Goal: Task Accomplishment & Management: Manage account settings

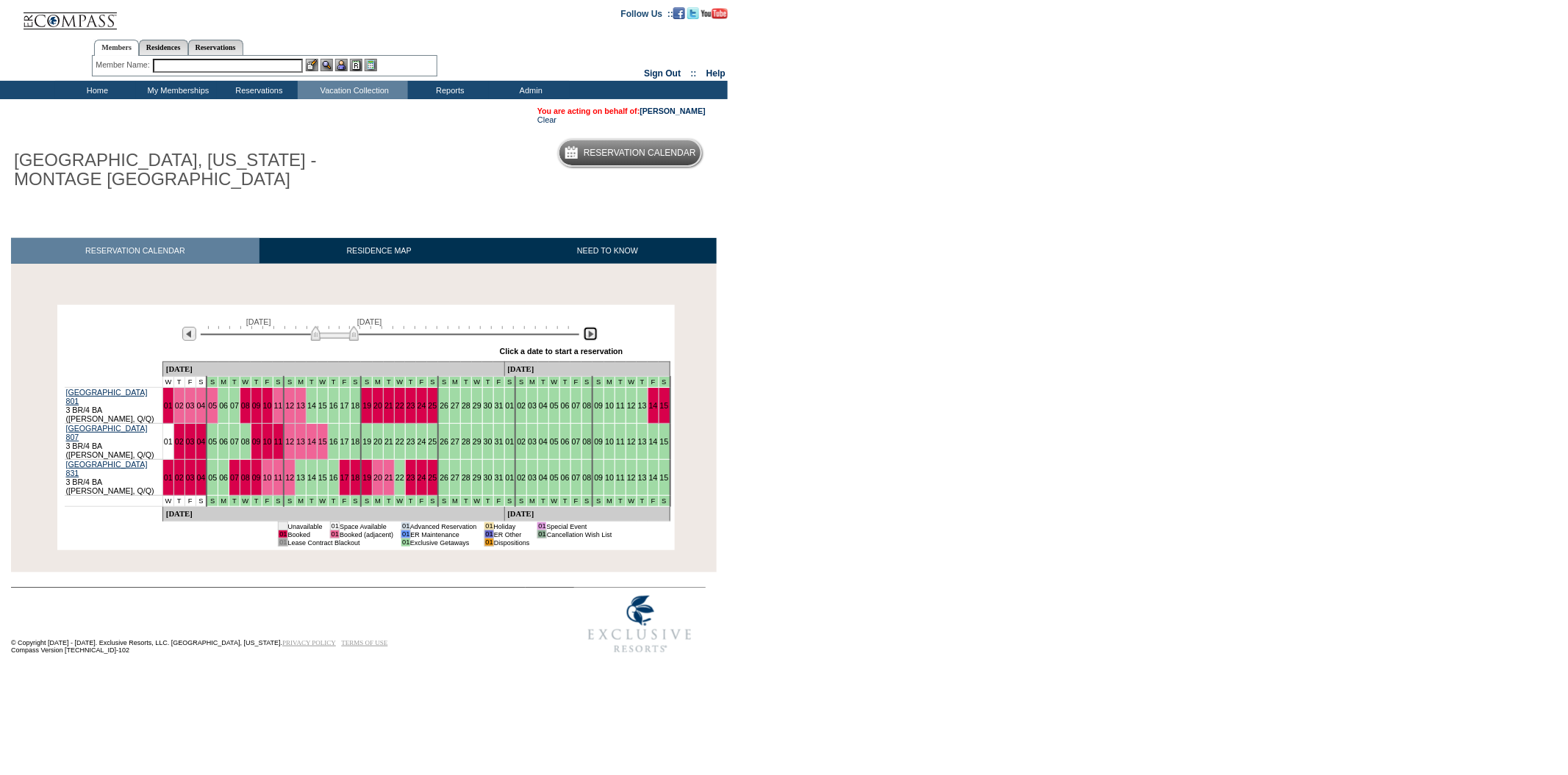
click at [585, 336] on img at bounding box center [591, 334] width 14 height 14
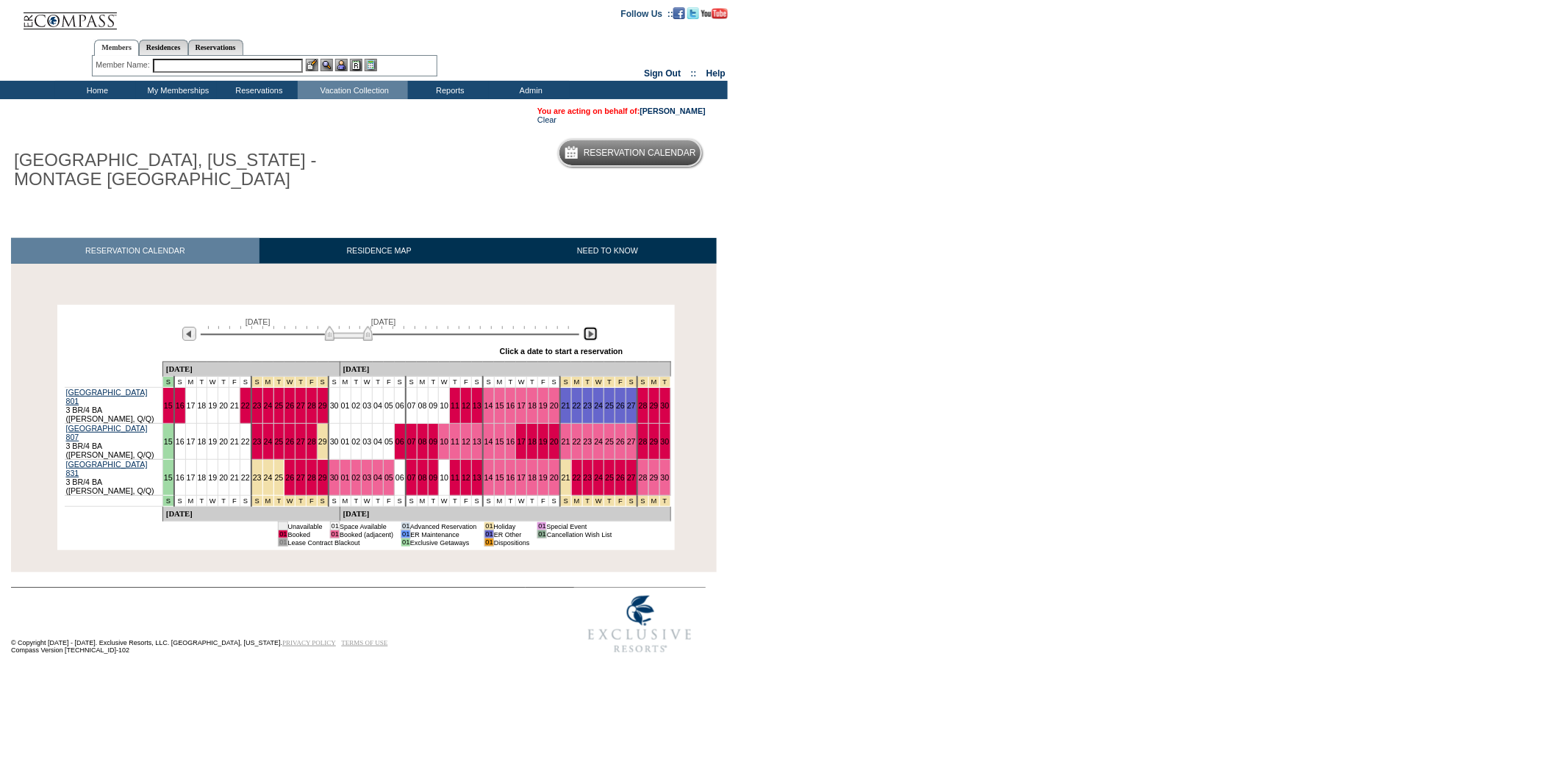
click at [585, 336] on img at bounding box center [591, 334] width 14 height 14
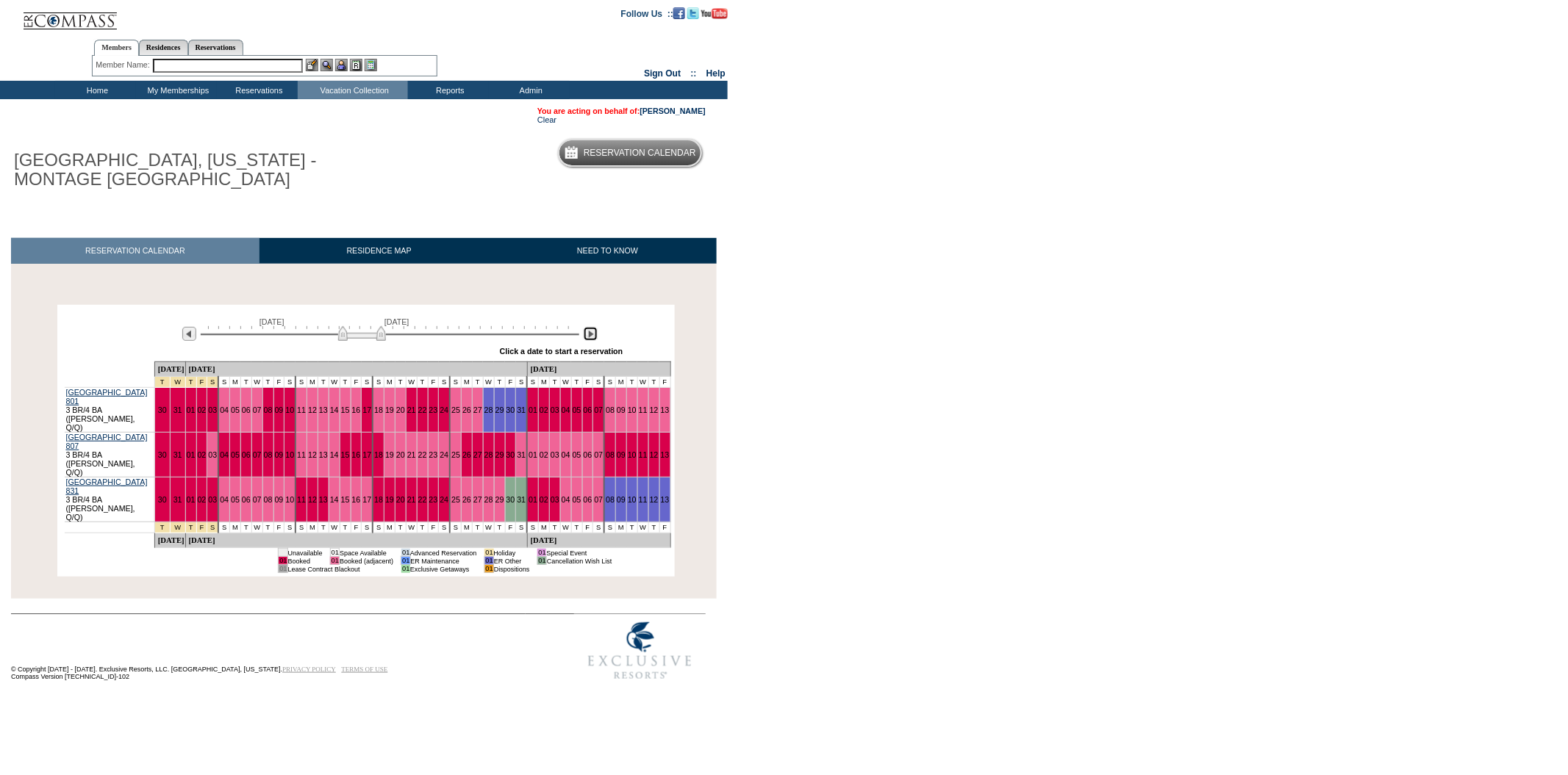
click at [585, 336] on img at bounding box center [591, 334] width 14 height 14
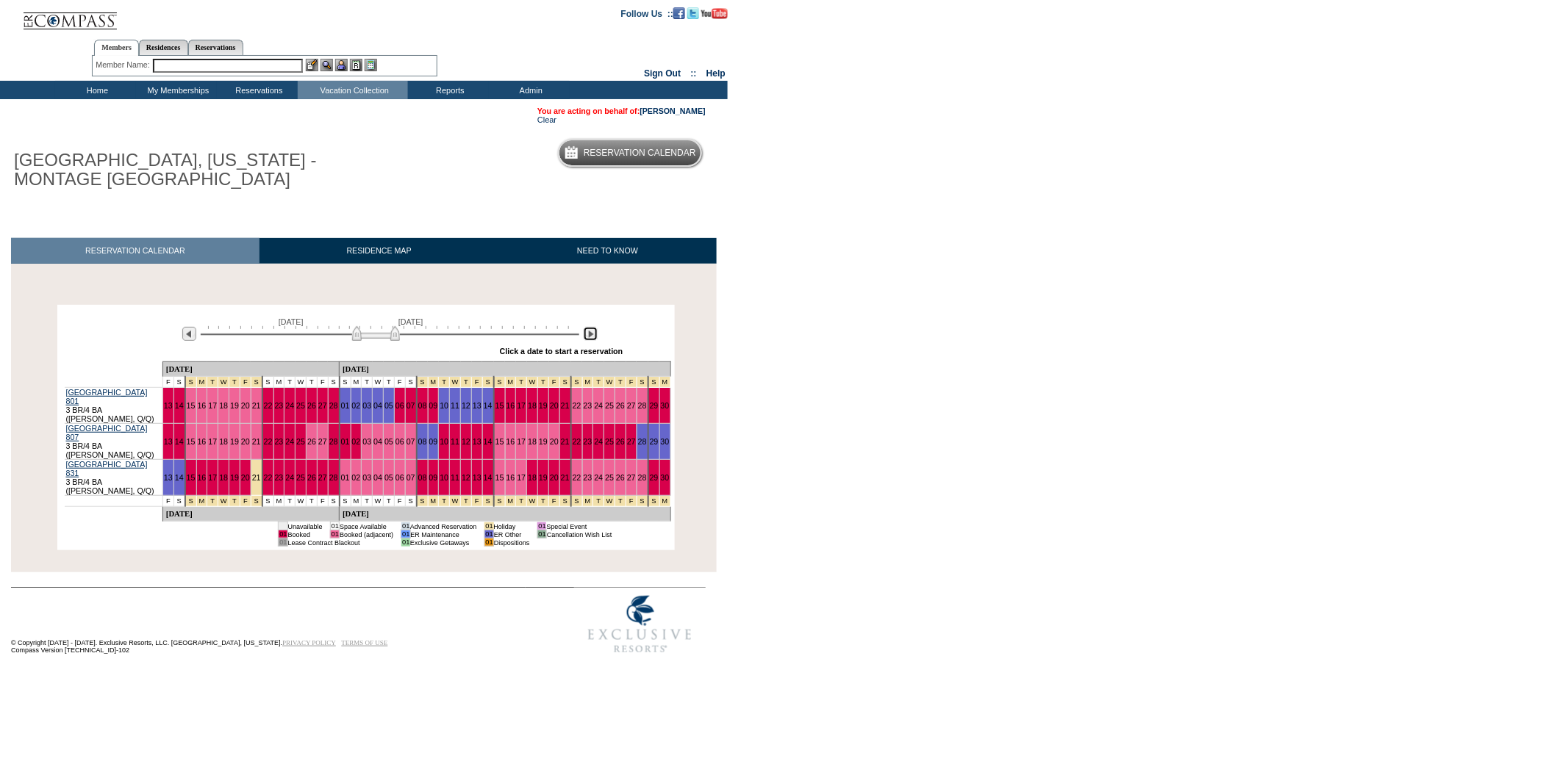
click at [585, 336] on img at bounding box center [591, 334] width 14 height 14
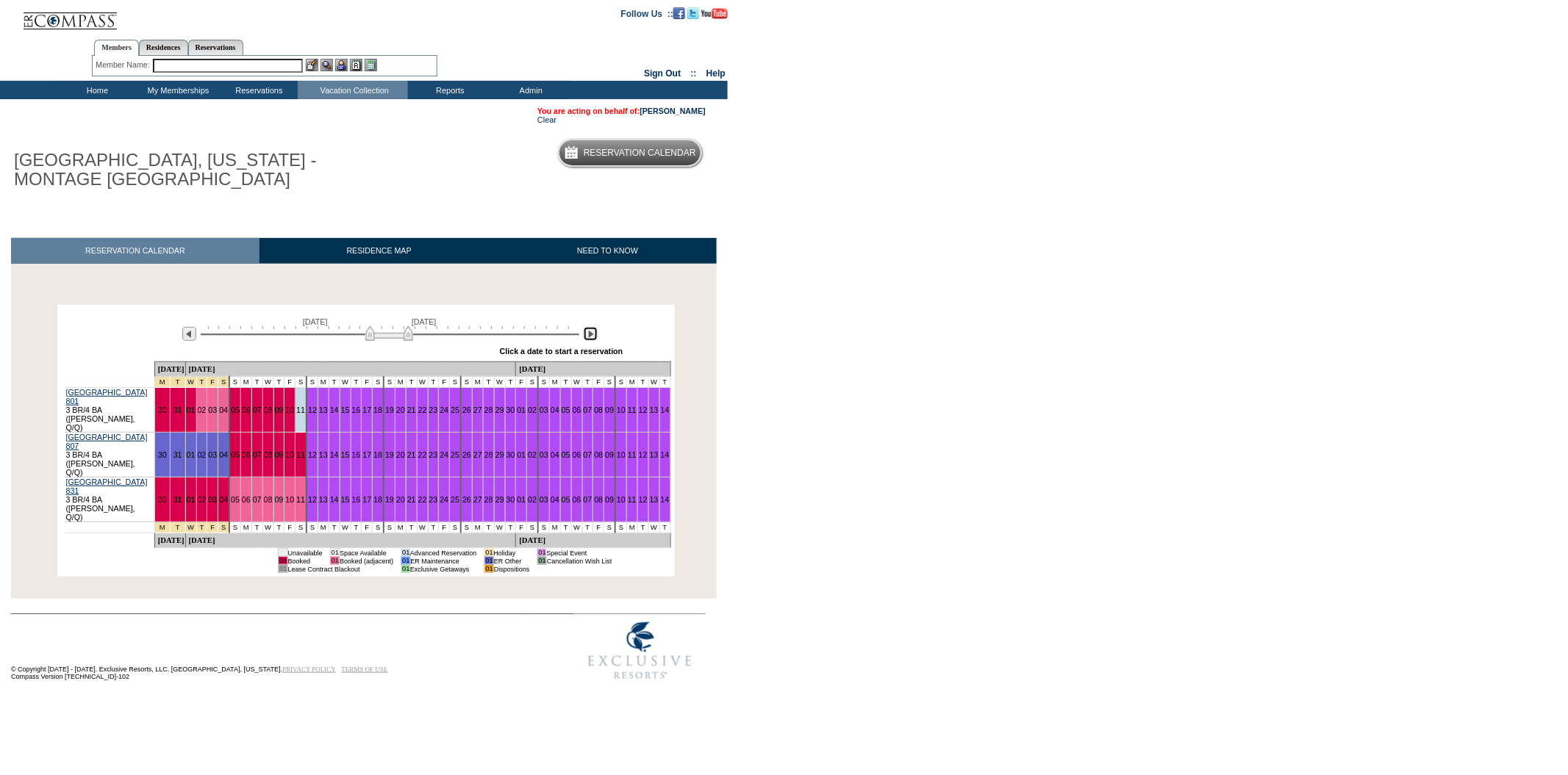
click at [585, 336] on img at bounding box center [591, 334] width 14 height 14
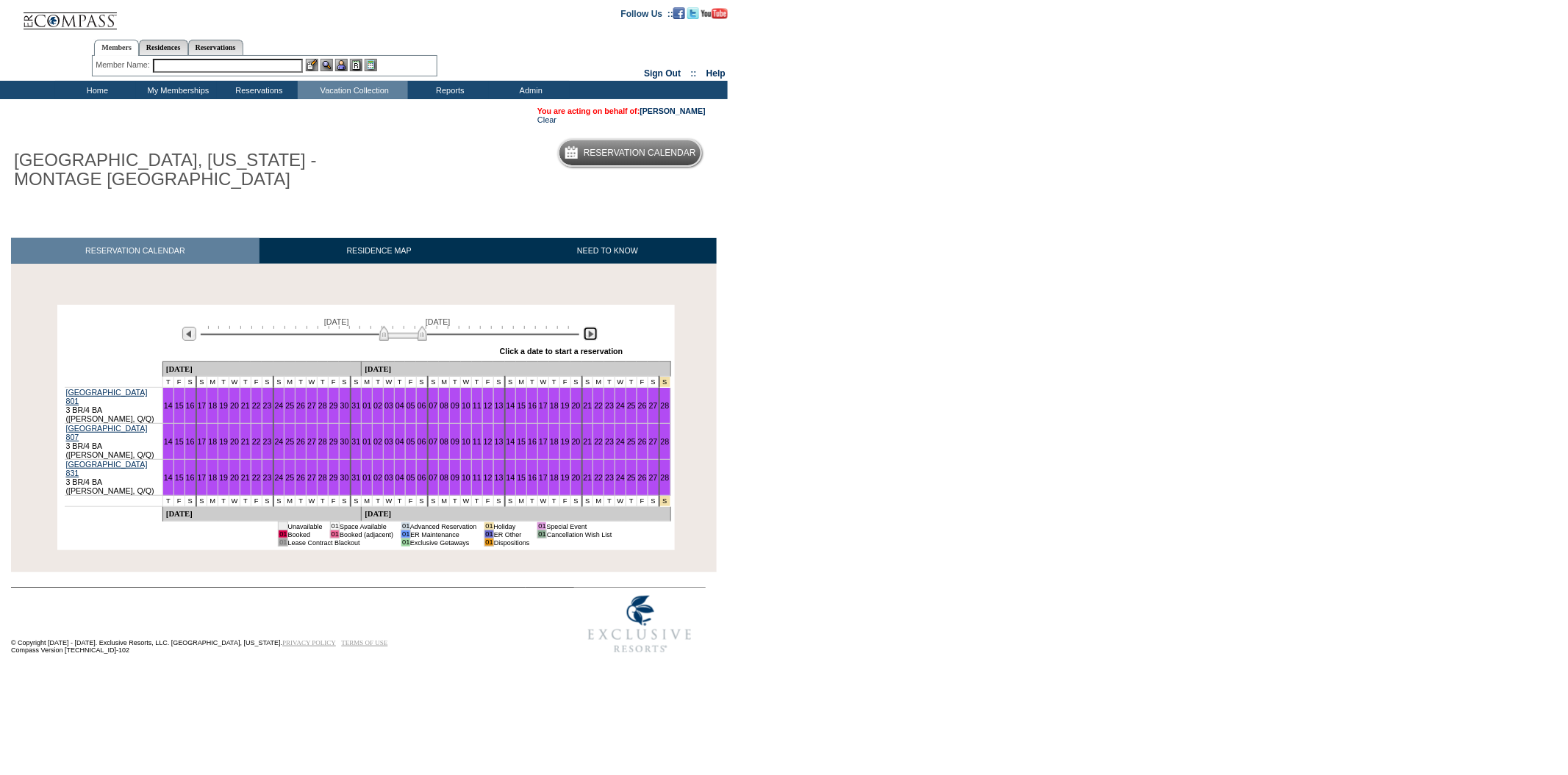
click at [585, 336] on img at bounding box center [591, 334] width 14 height 14
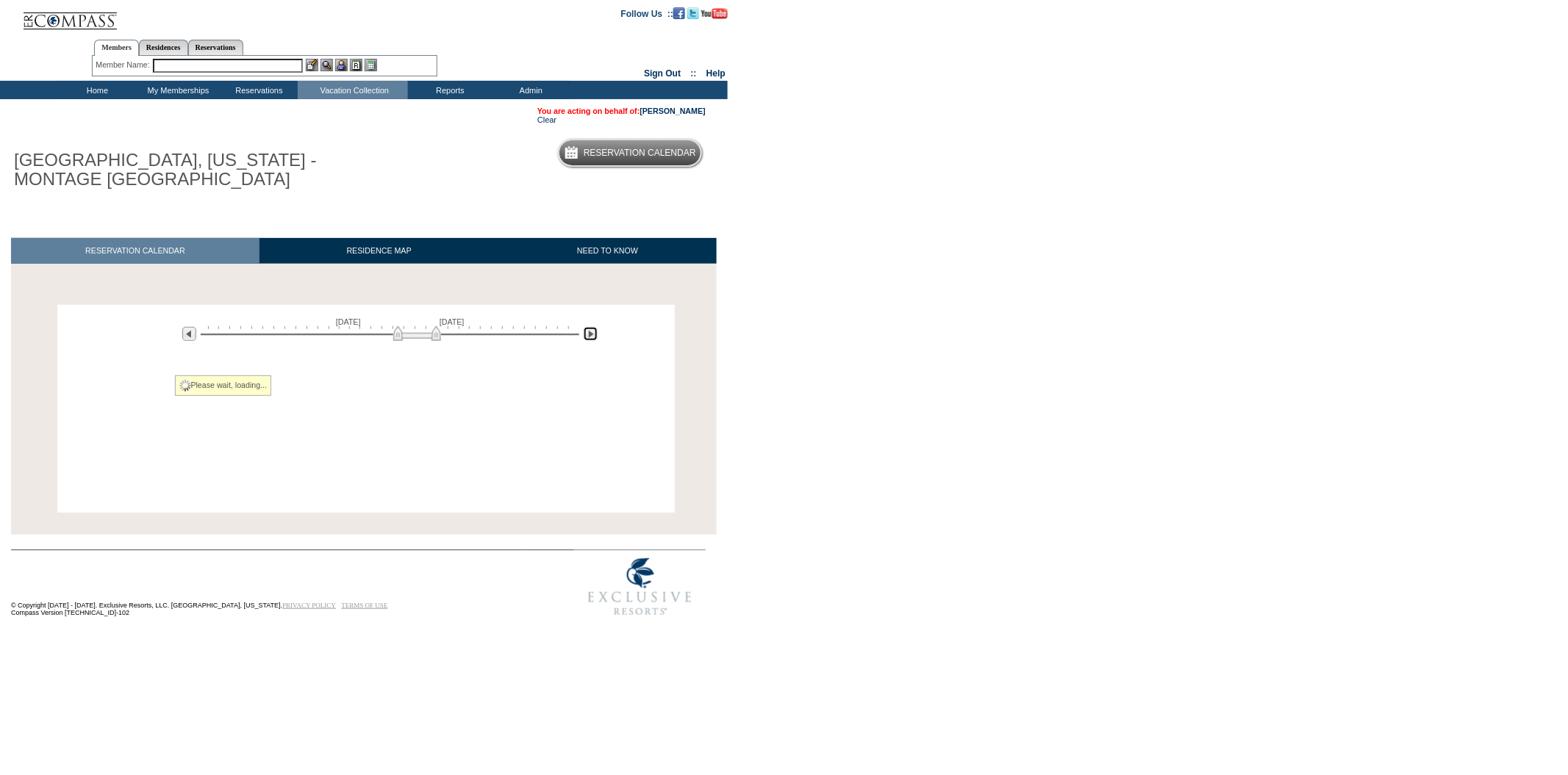
click at [585, 336] on img at bounding box center [591, 334] width 14 height 14
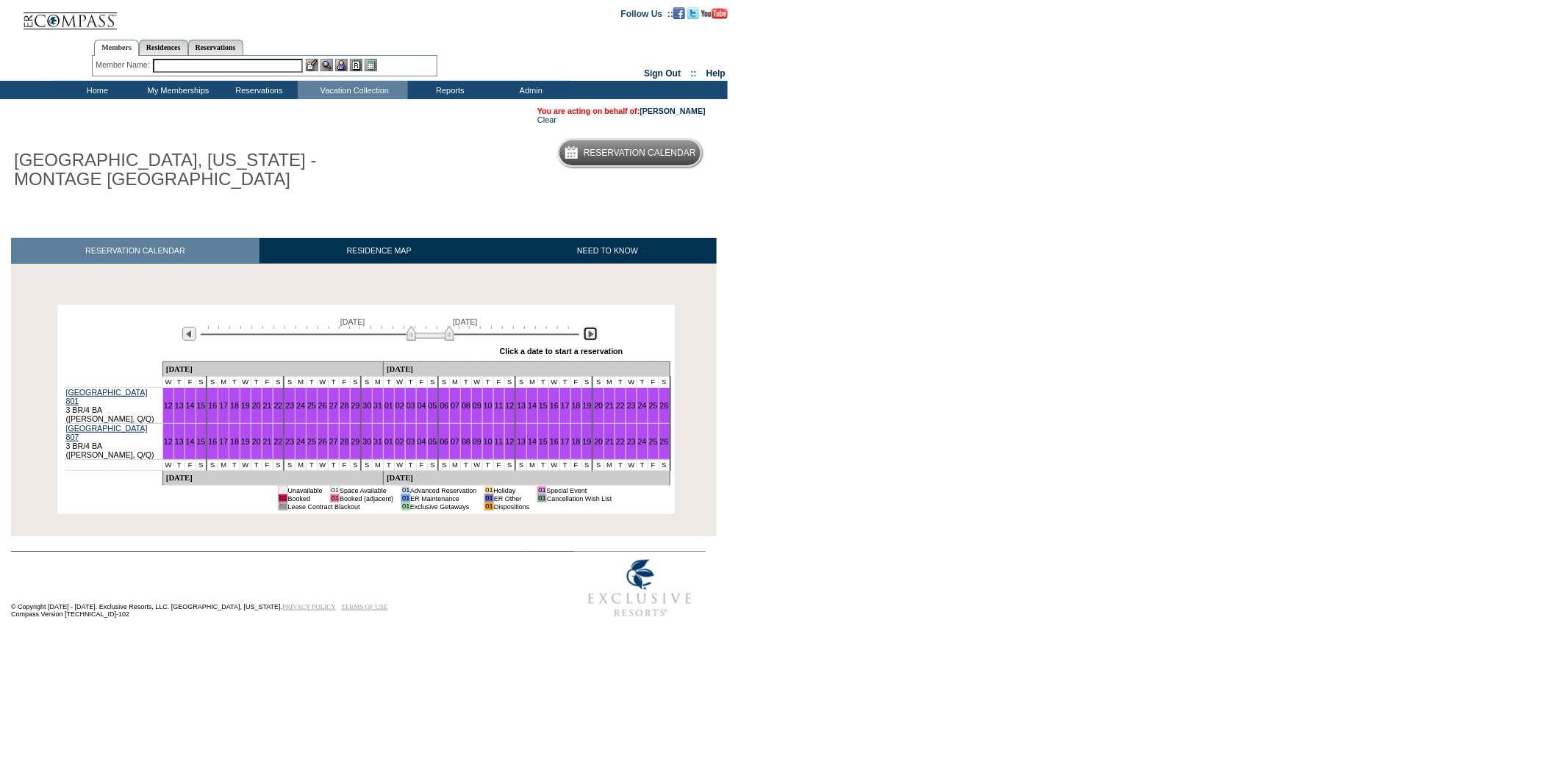
click at [585, 336] on img at bounding box center [591, 334] width 14 height 14
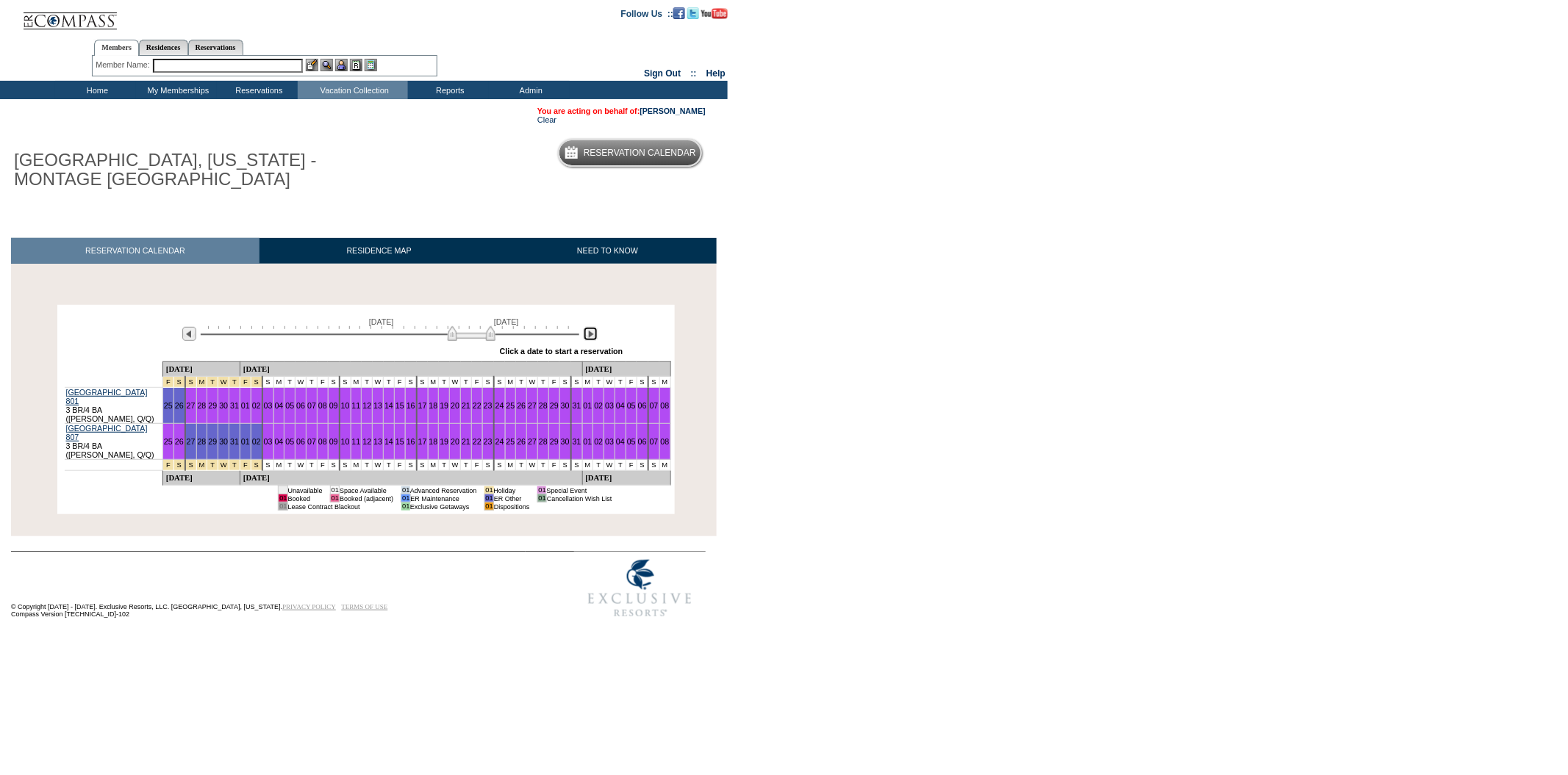
click at [585, 336] on img at bounding box center [591, 334] width 14 height 14
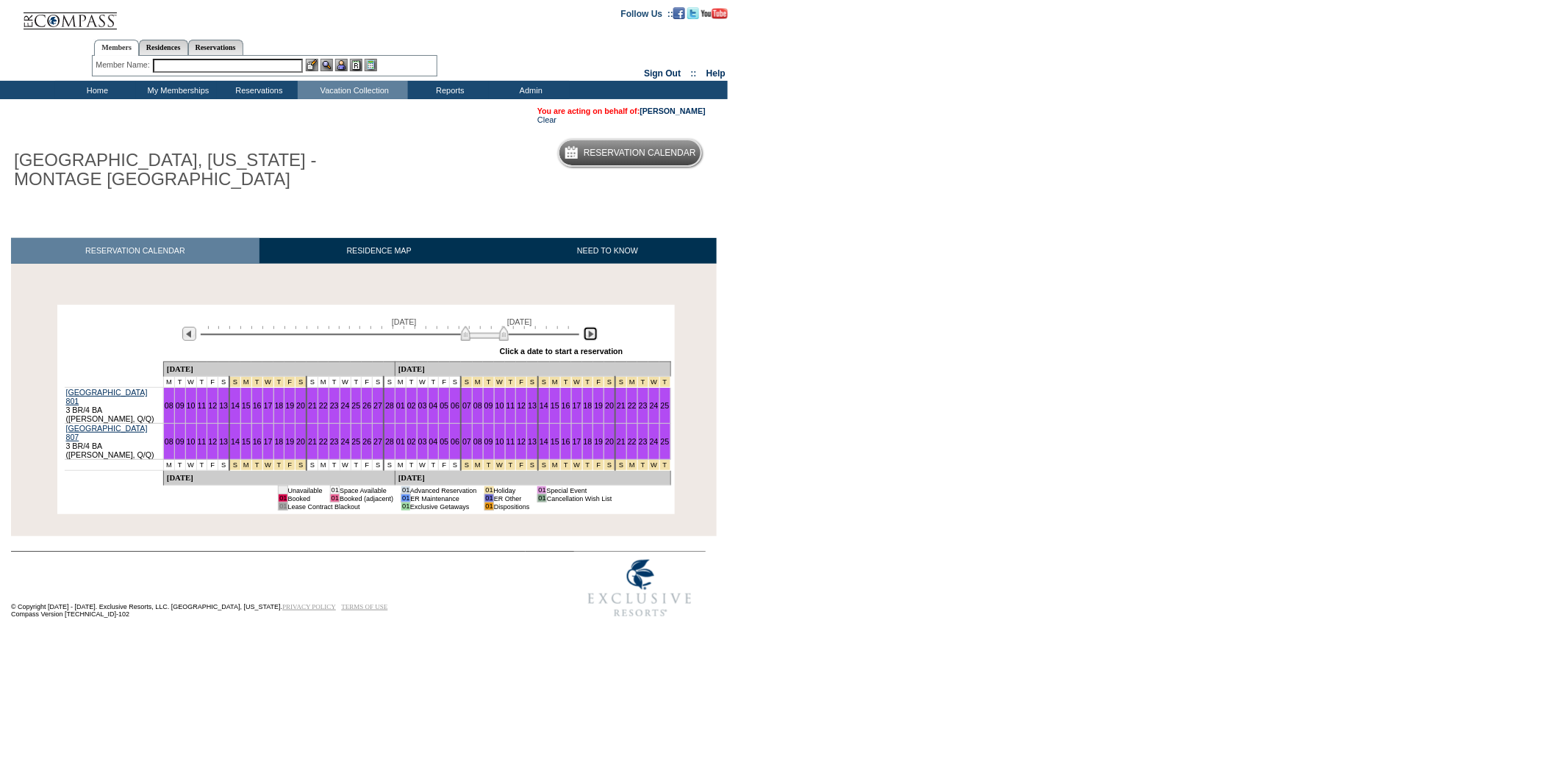
click at [585, 336] on img at bounding box center [591, 334] width 14 height 14
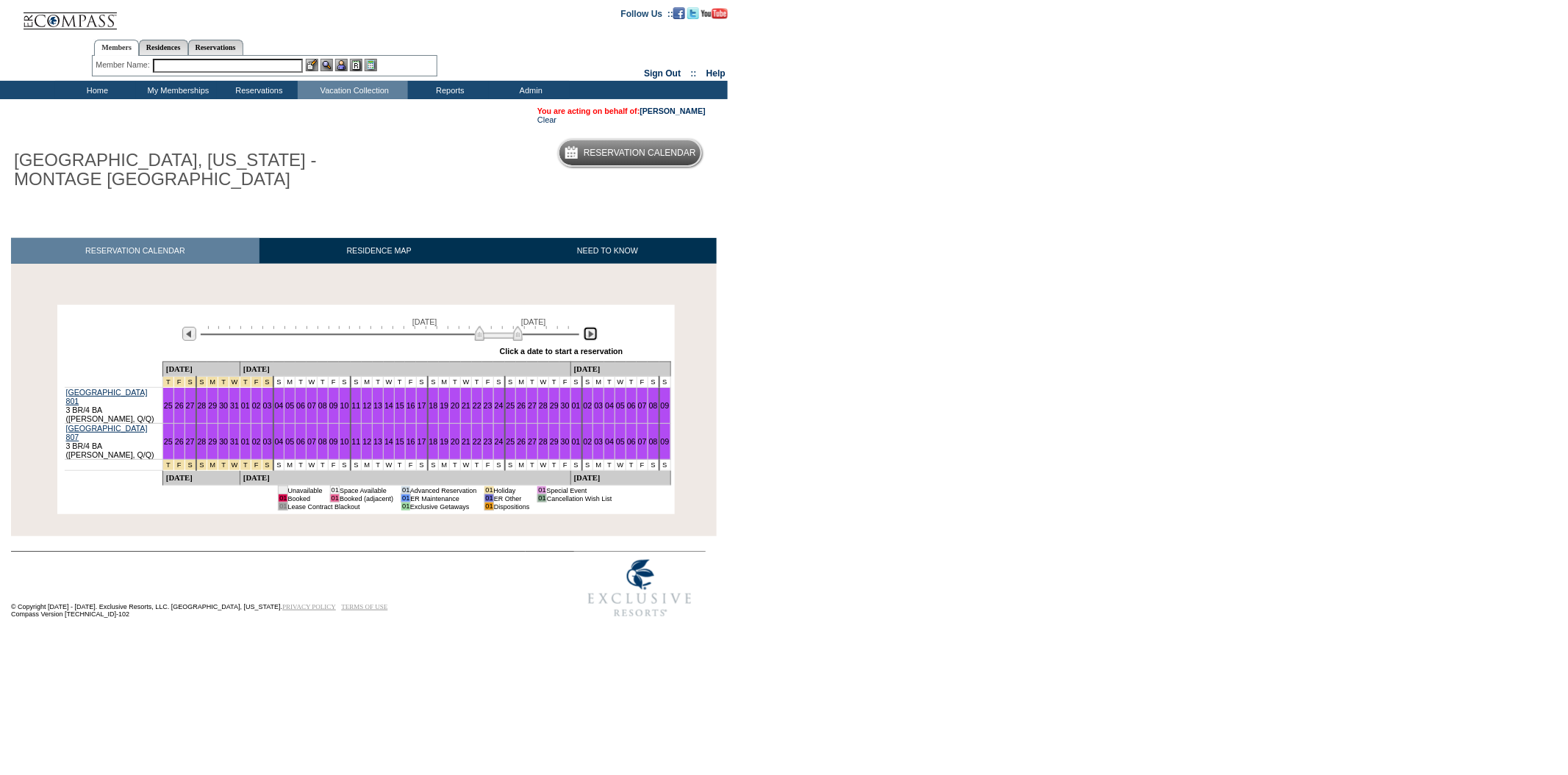
click at [585, 336] on img at bounding box center [591, 334] width 14 height 14
click at [189, 337] on img at bounding box center [189, 334] width 14 height 14
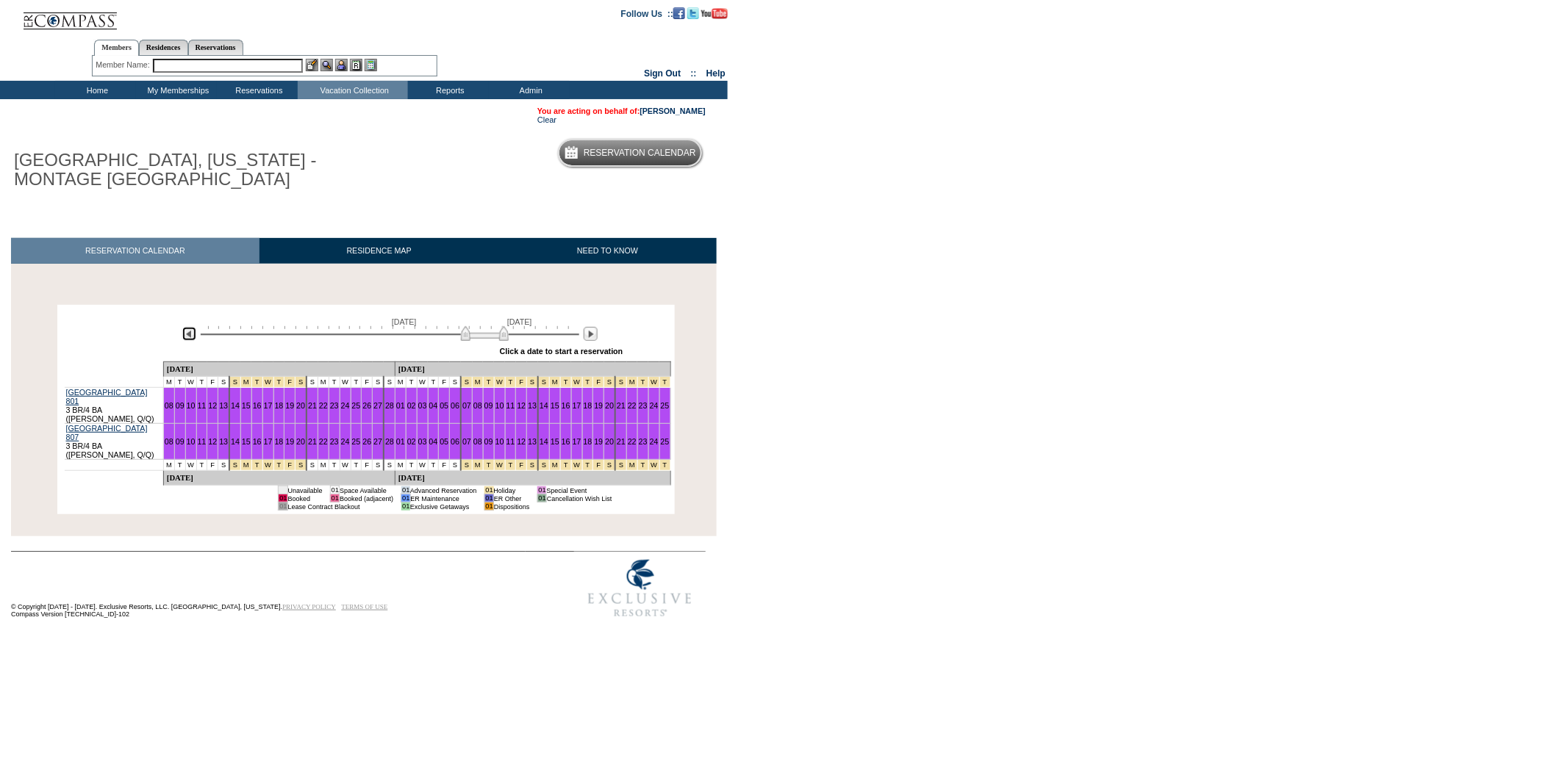
click at [189, 337] on img at bounding box center [189, 334] width 14 height 14
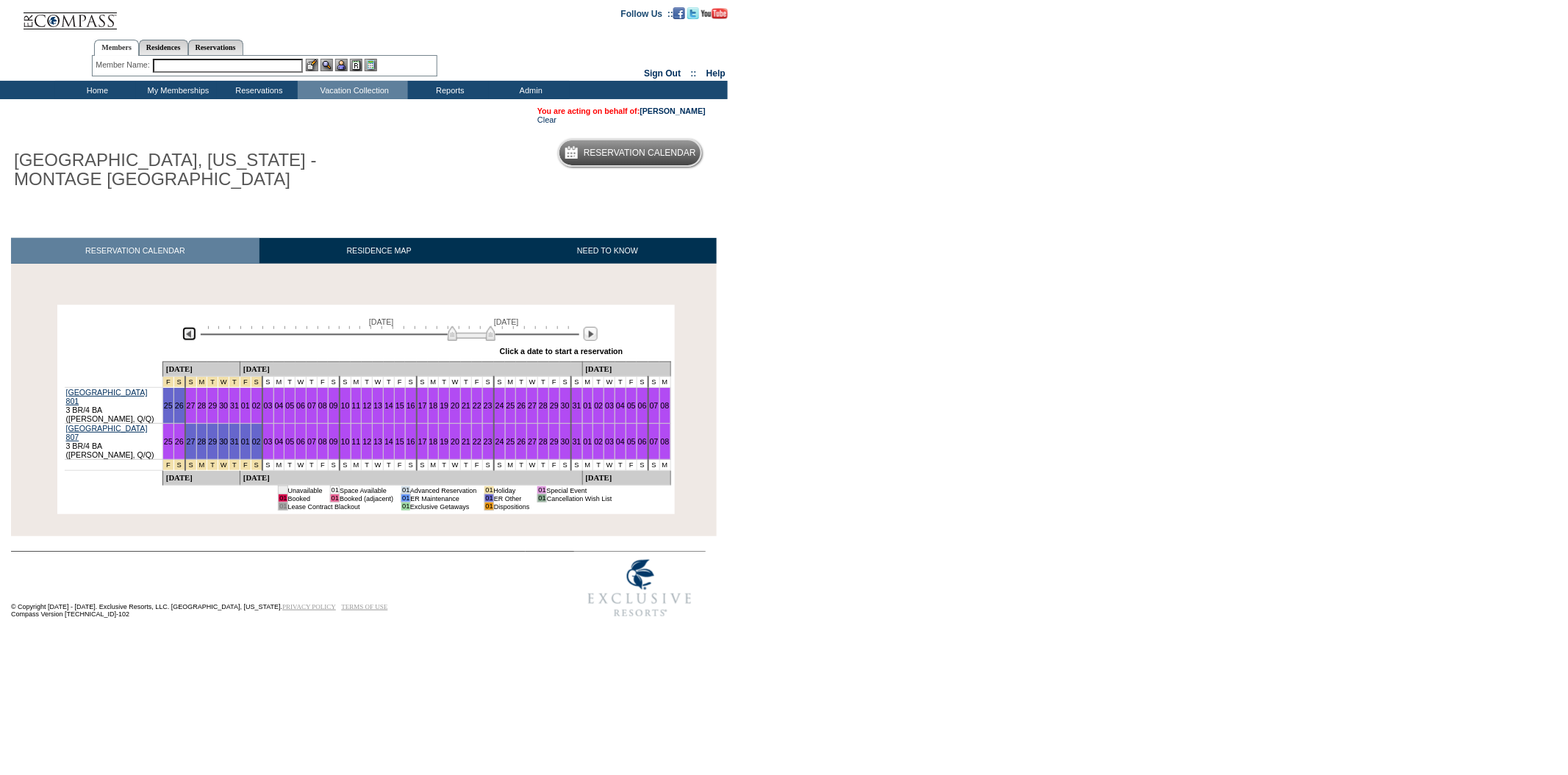
click at [189, 337] on img at bounding box center [189, 334] width 14 height 14
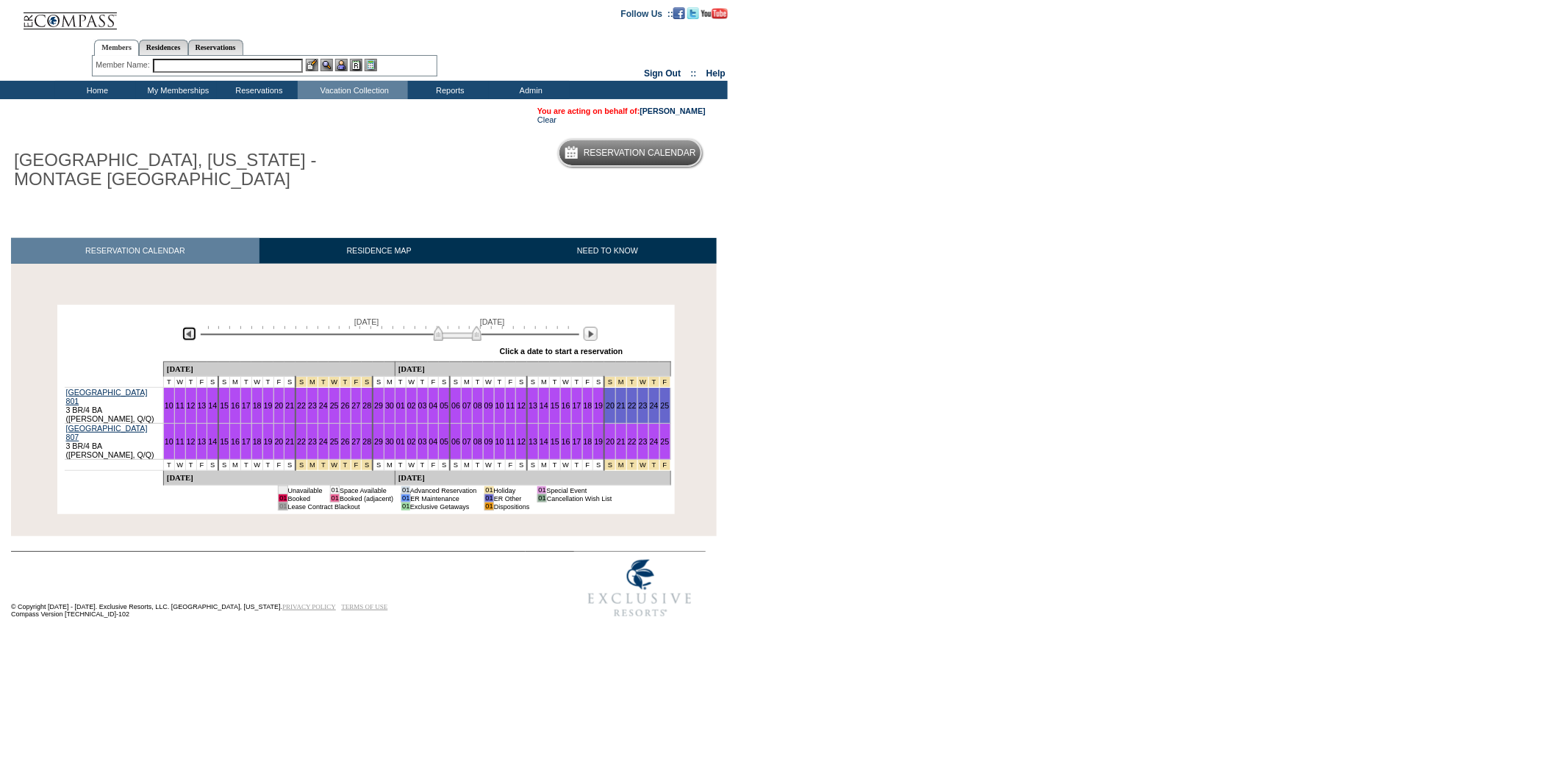
click at [189, 337] on img at bounding box center [189, 334] width 14 height 14
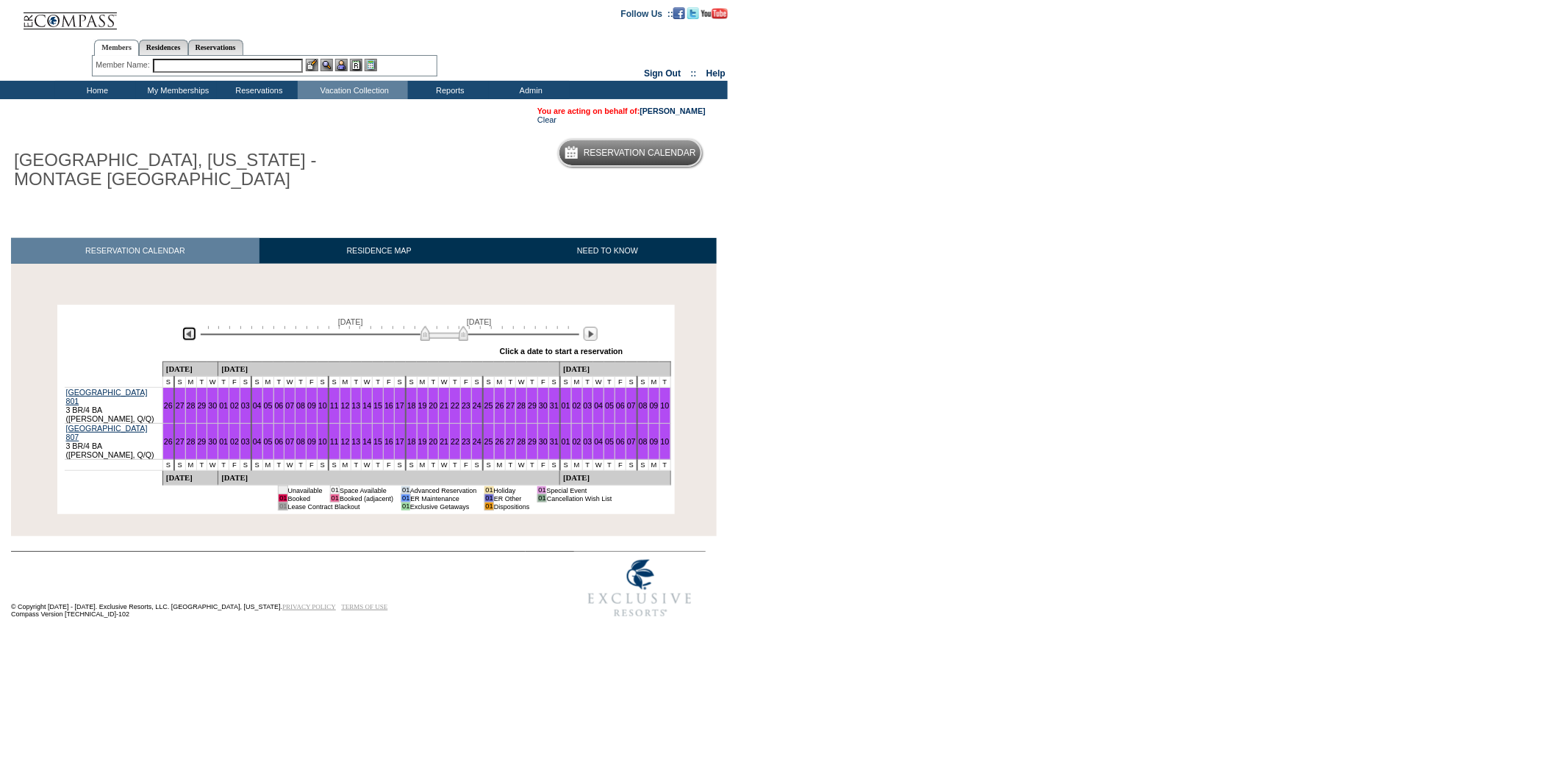
click at [189, 337] on img at bounding box center [189, 334] width 14 height 14
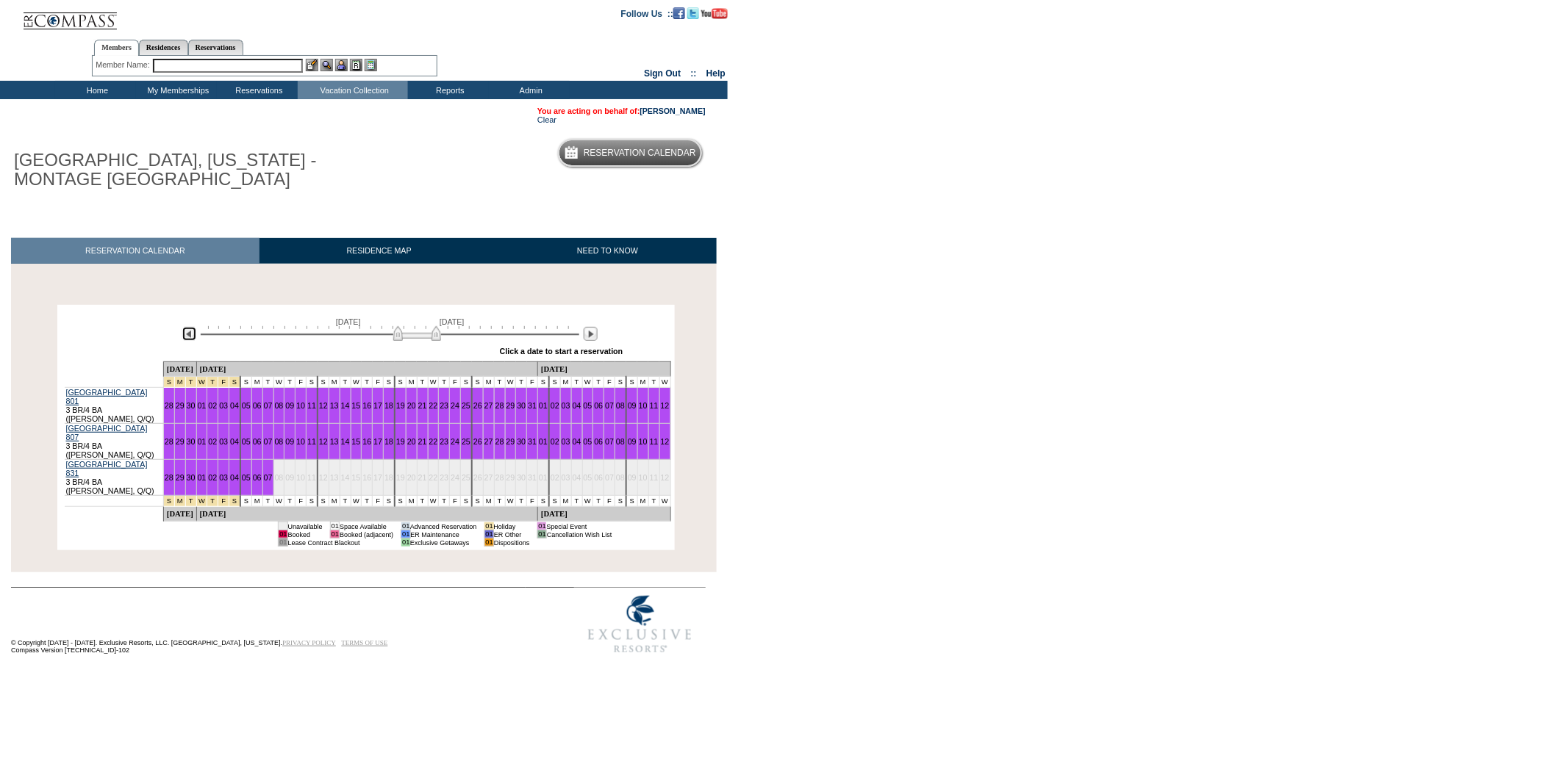
click at [189, 337] on img at bounding box center [189, 334] width 14 height 14
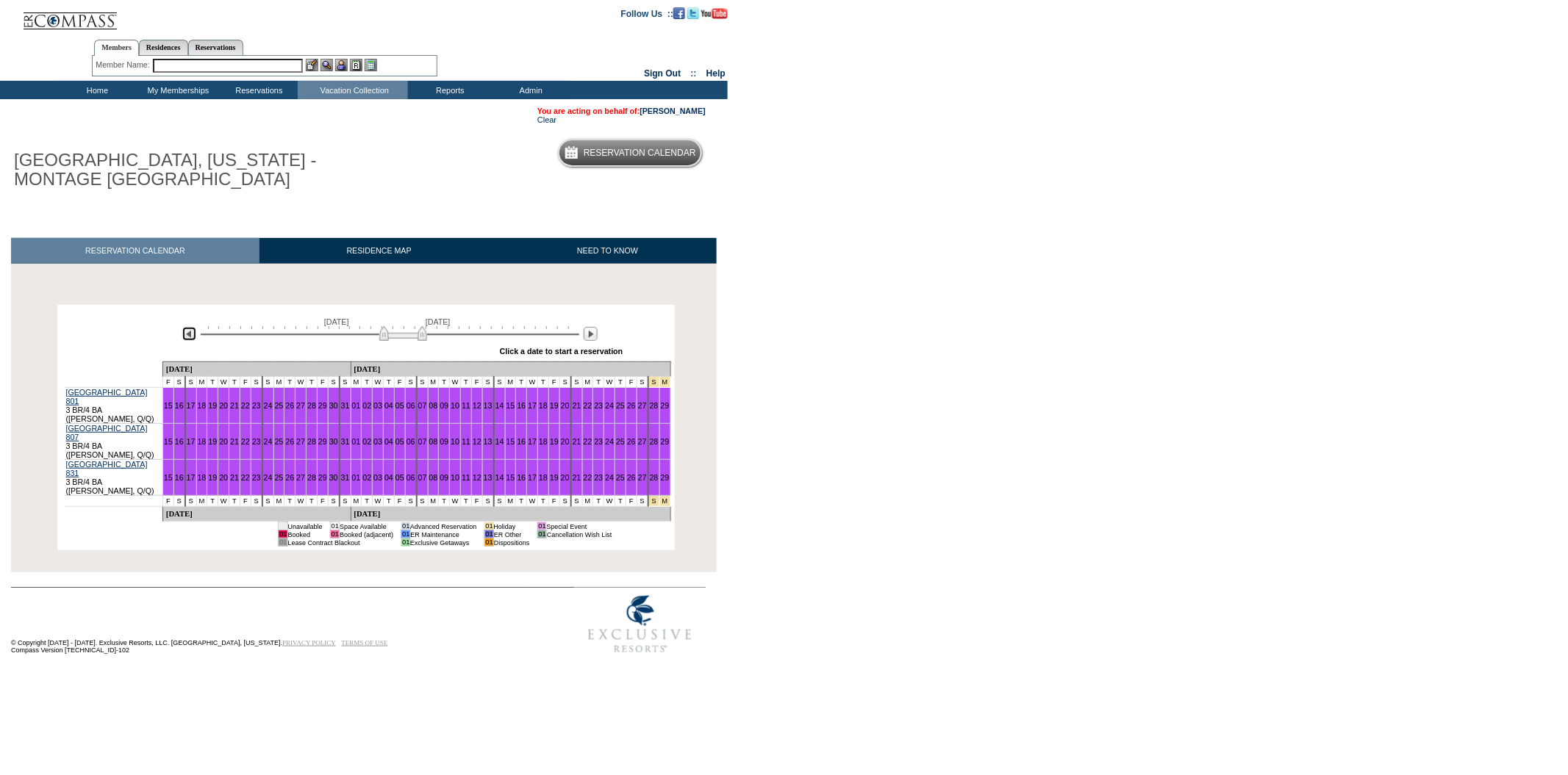
click at [189, 337] on img at bounding box center [189, 334] width 14 height 14
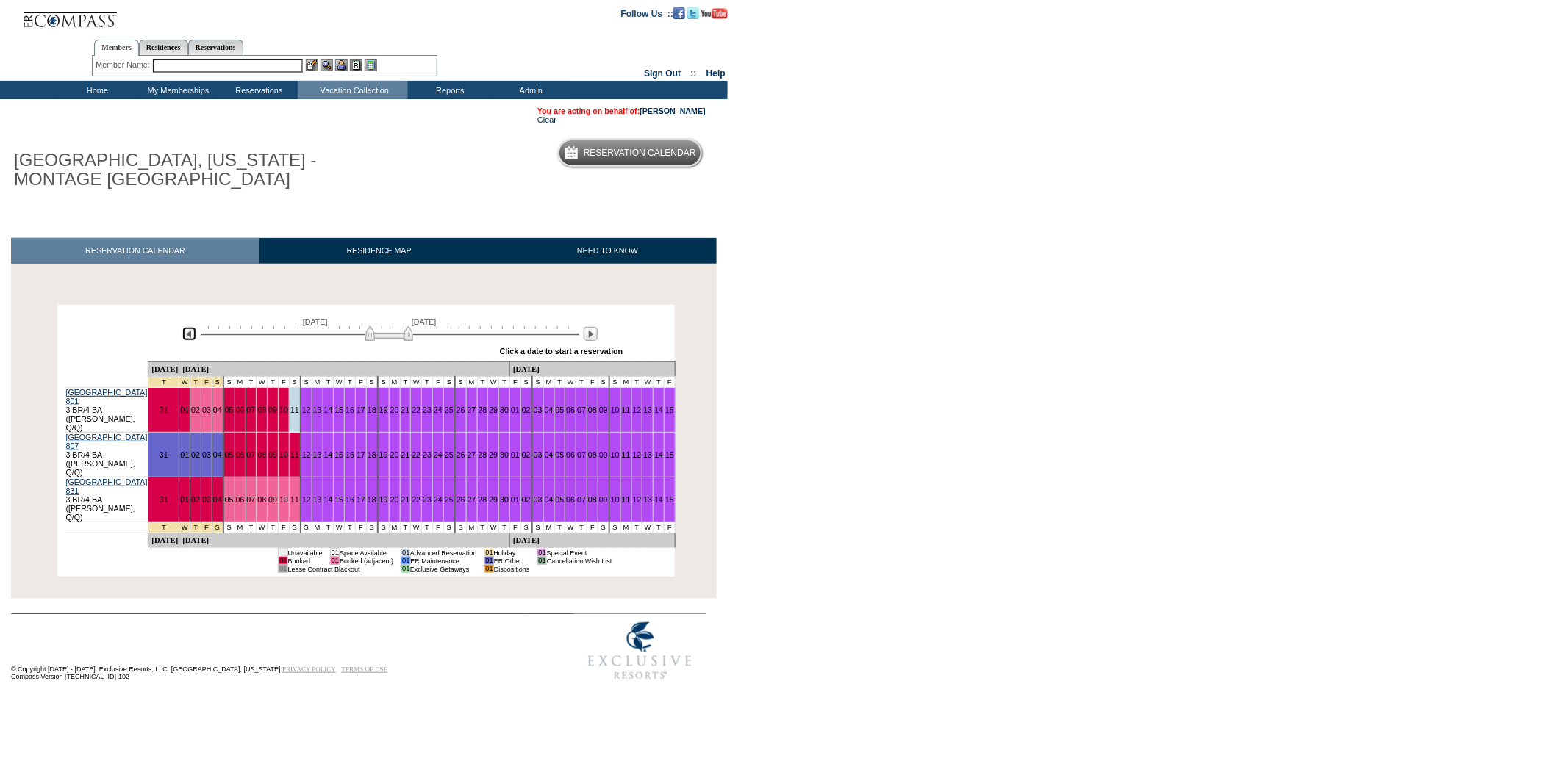
click at [189, 337] on img at bounding box center [189, 334] width 14 height 14
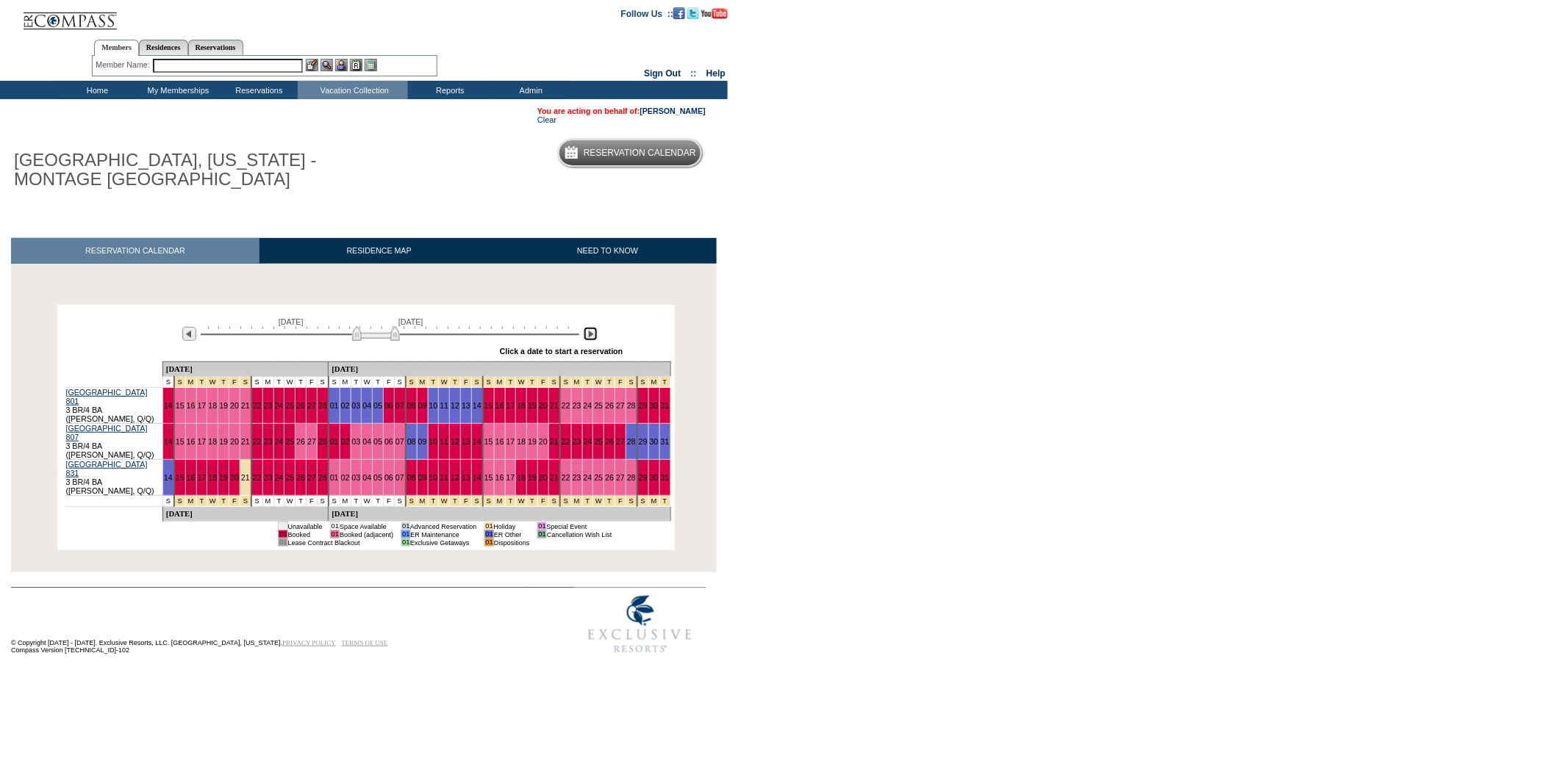
click at [590, 334] on img at bounding box center [591, 334] width 14 height 14
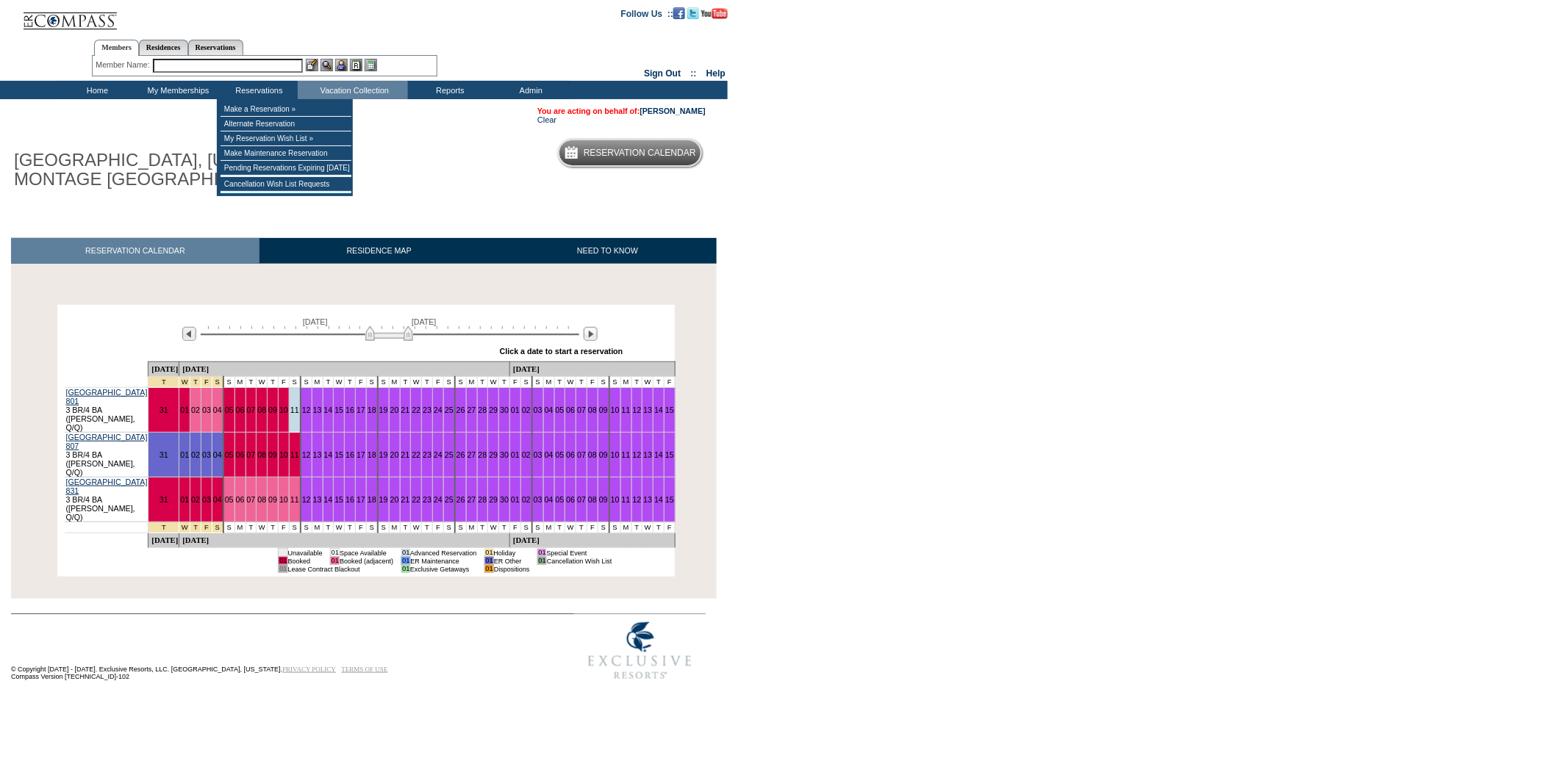
click at [256, 66] on input "text" at bounding box center [228, 65] width 150 height 14
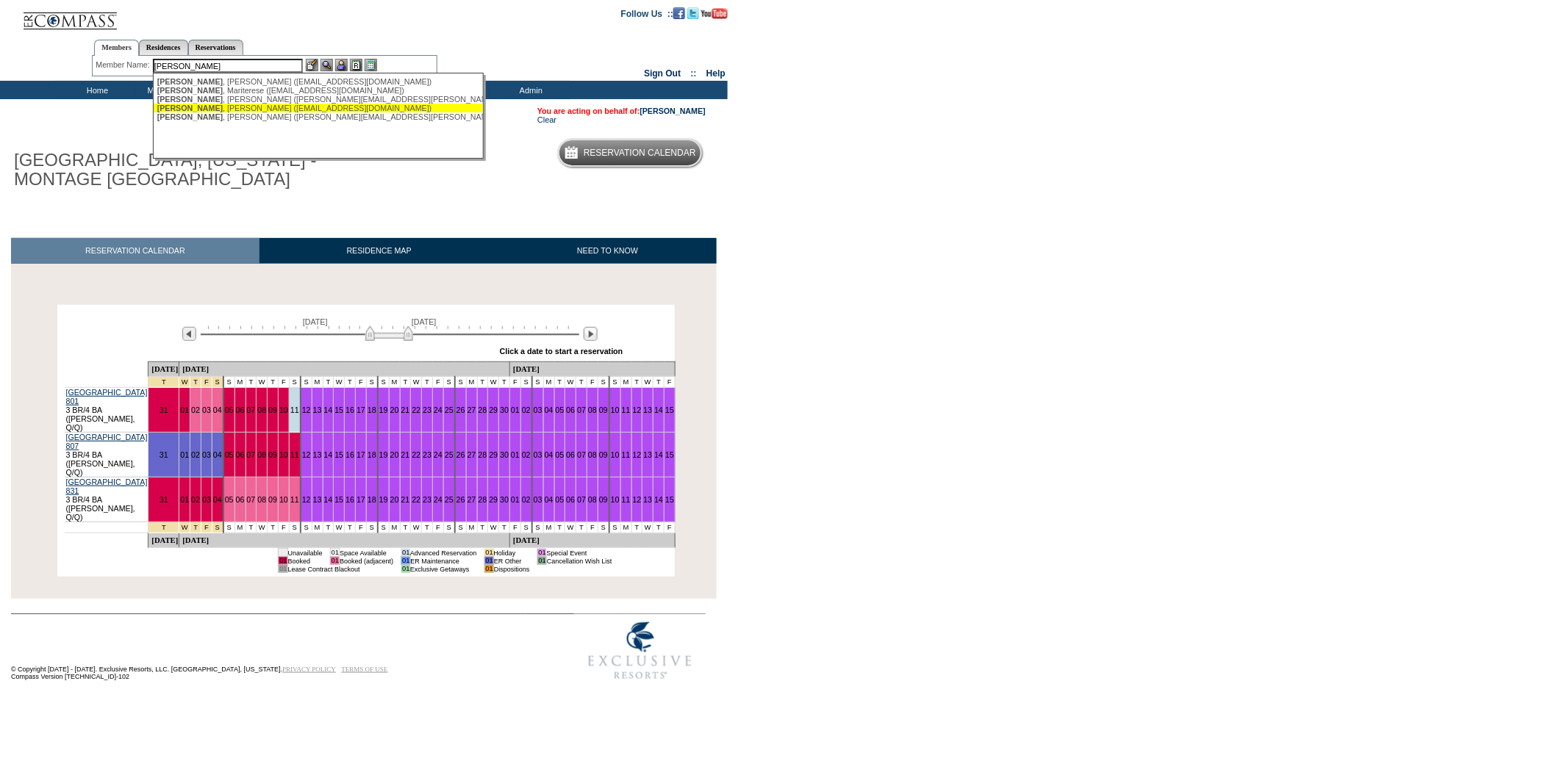
click at [231, 112] on div "[PERSON_NAME] ([EMAIL_ADDRESS][DOMAIN_NAME])" at bounding box center [319, 107] width 323 height 9
type input "[PERSON_NAME] ([EMAIL_ADDRESS][DOMAIN_NAME])"
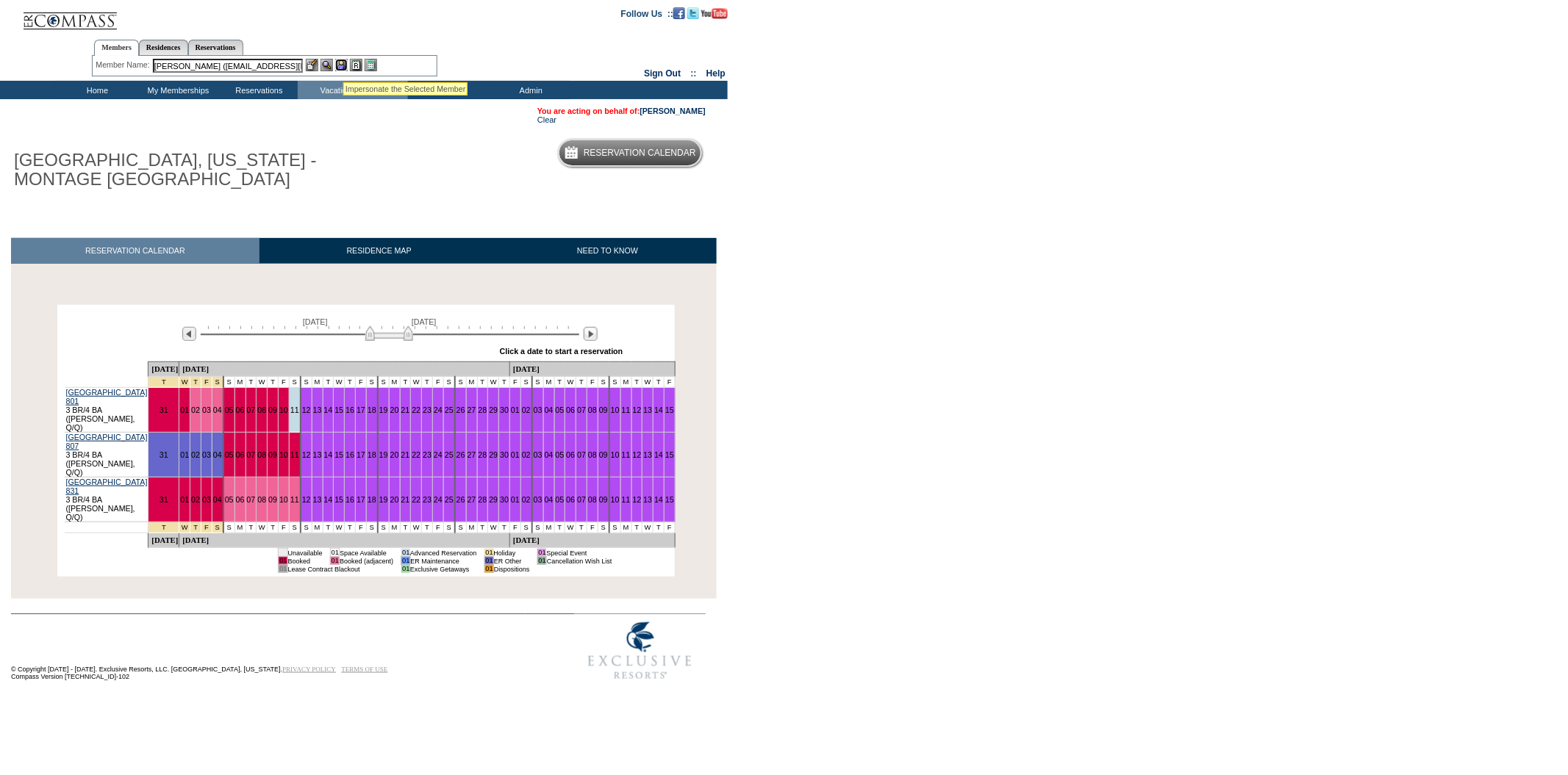
click at [342, 63] on img at bounding box center [341, 65] width 12 height 12
click at [322, 66] on img at bounding box center [327, 65] width 12 height 12
